Goal: Information Seeking & Learning: Learn about a topic

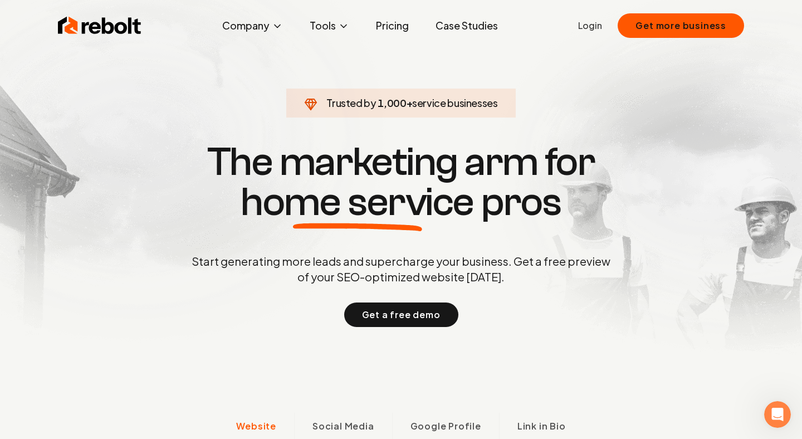
click at [381, 20] on link "Pricing" at bounding box center [392, 25] width 51 height 22
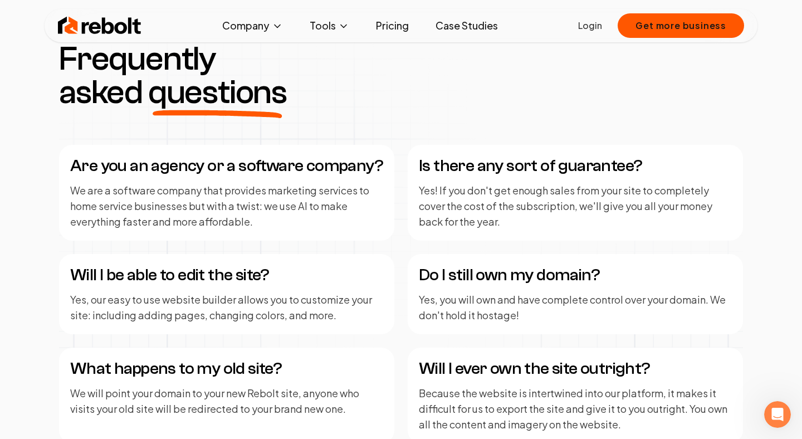
scroll to position [1591, 0]
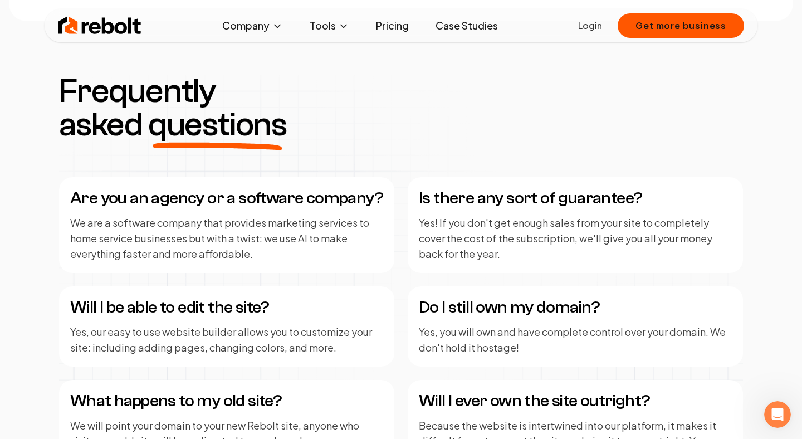
click at [106, 31] on img at bounding box center [100, 25] width 84 height 22
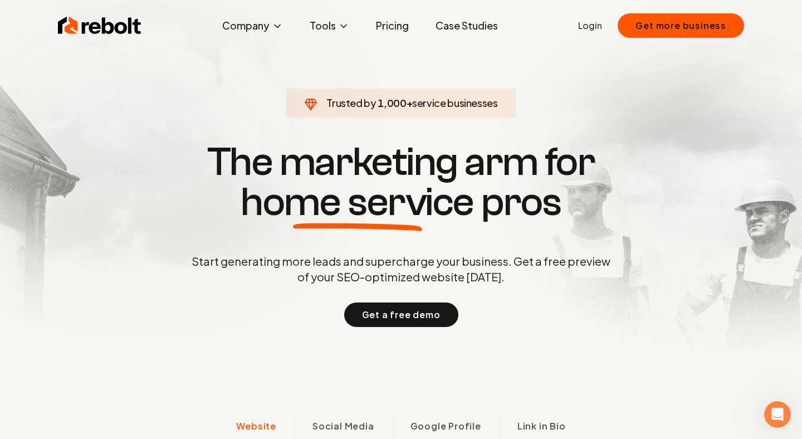
click at [388, 25] on link "Pricing" at bounding box center [392, 25] width 51 height 22
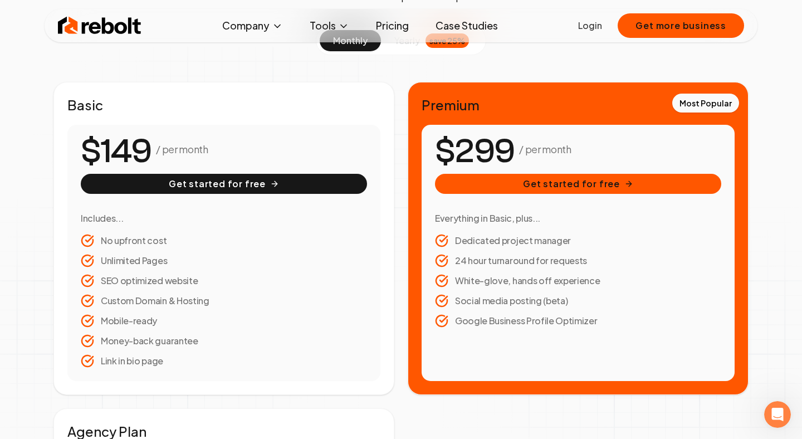
scroll to position [164, 0]
